Goal: Communication & Community: Answer question/provide support

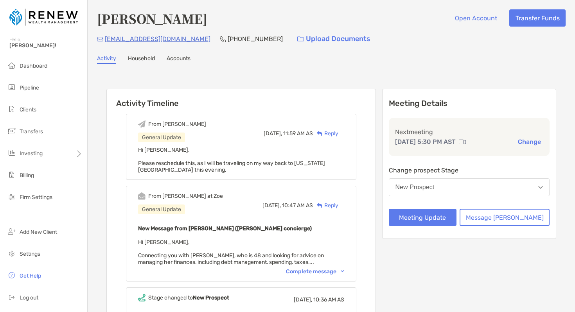
click at [338, 133] on div "Reply" at bounding box center [325, 133] width 25 height 8
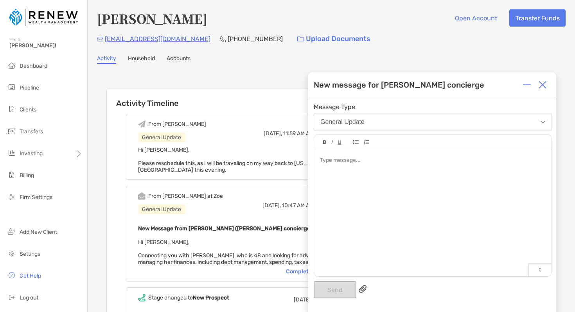
click at [341, 166] on div at bounding box center [432, 209] width 237 height 118
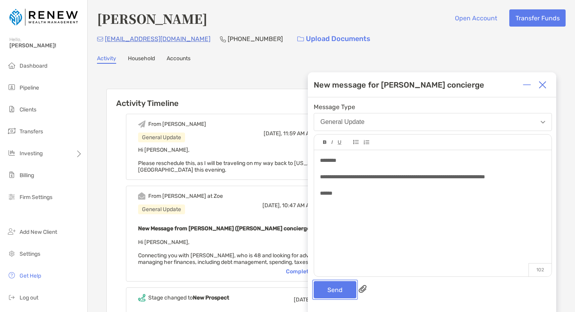
click at [339, 286] on button "Send" at bounding box center [335, 289] width 43 height 17
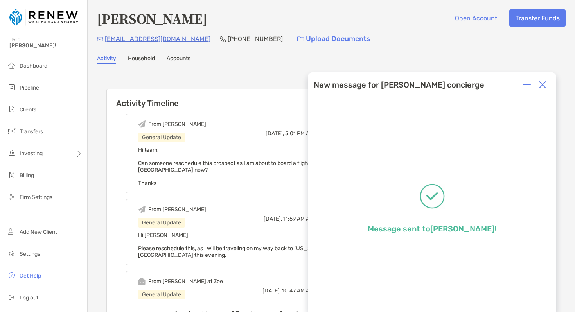
click at [545, 84] on img at bounding box center [542, 85] width 8 height 8
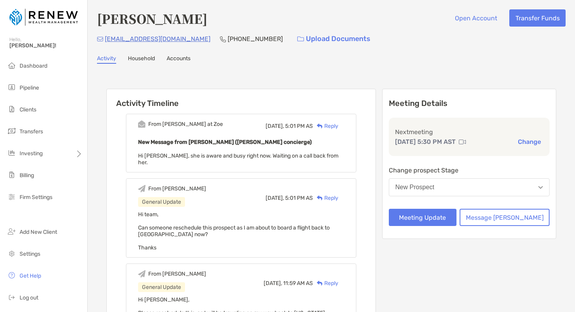
click at [338, 127] on div "Reply" at bounding box center [325, 126] width 25 height 8
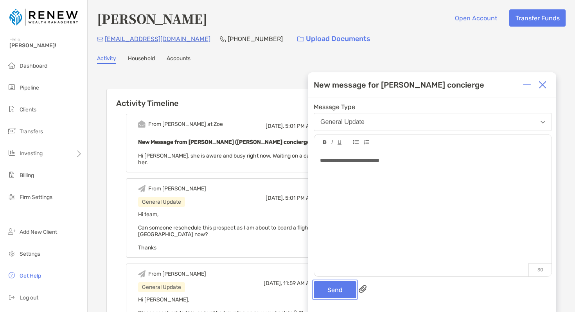
click at [329, 287] on button "Send" at bounding box center [335, 289] width 43 height 17
